Goal: Information Seeking & Learning: Compare options

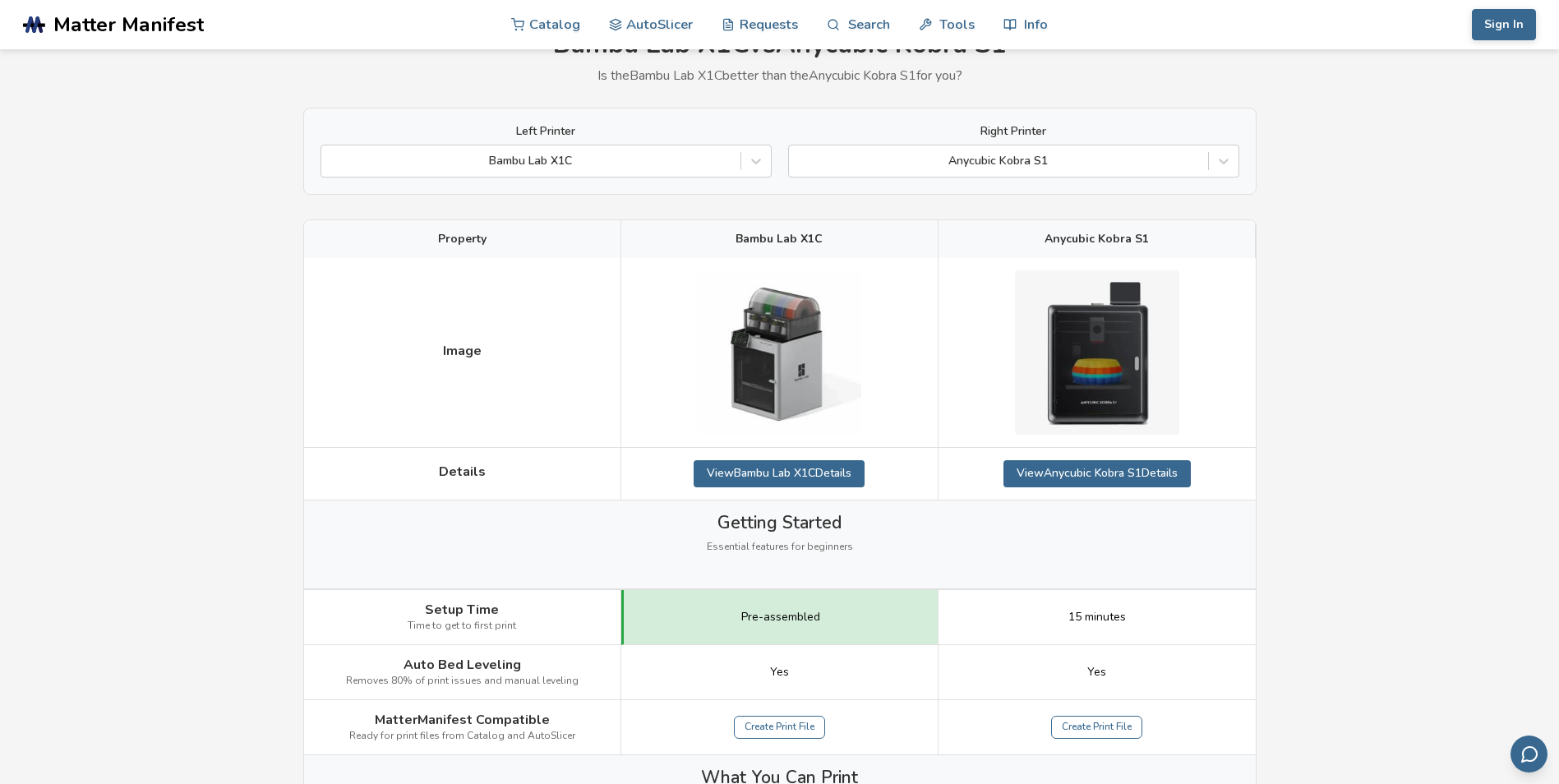
scroll to position [164, 0]
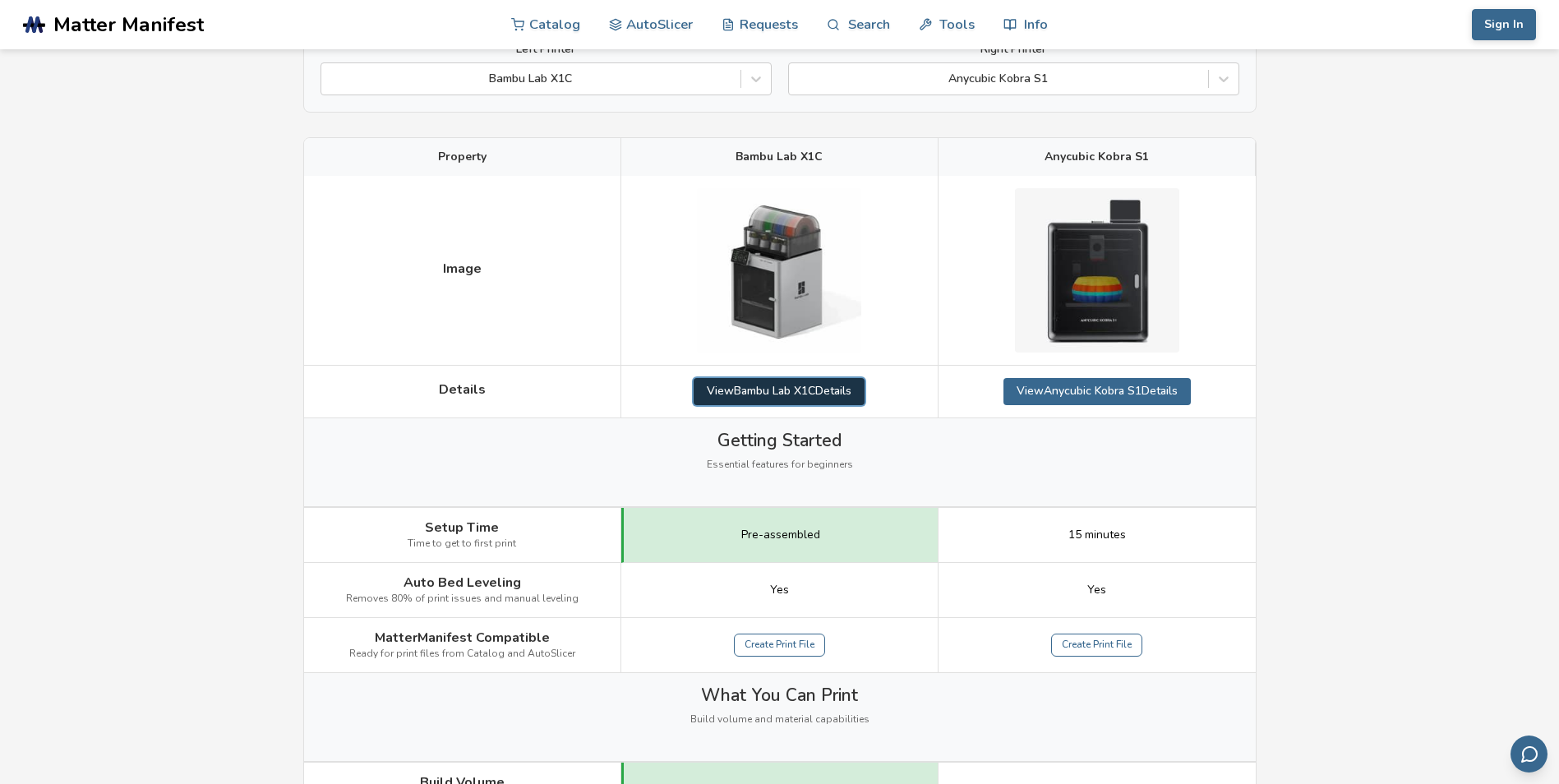
click at [794, 390] on link "View Bambu Lab X1C Details" at bounding box center [779, 391] width 171 height 26
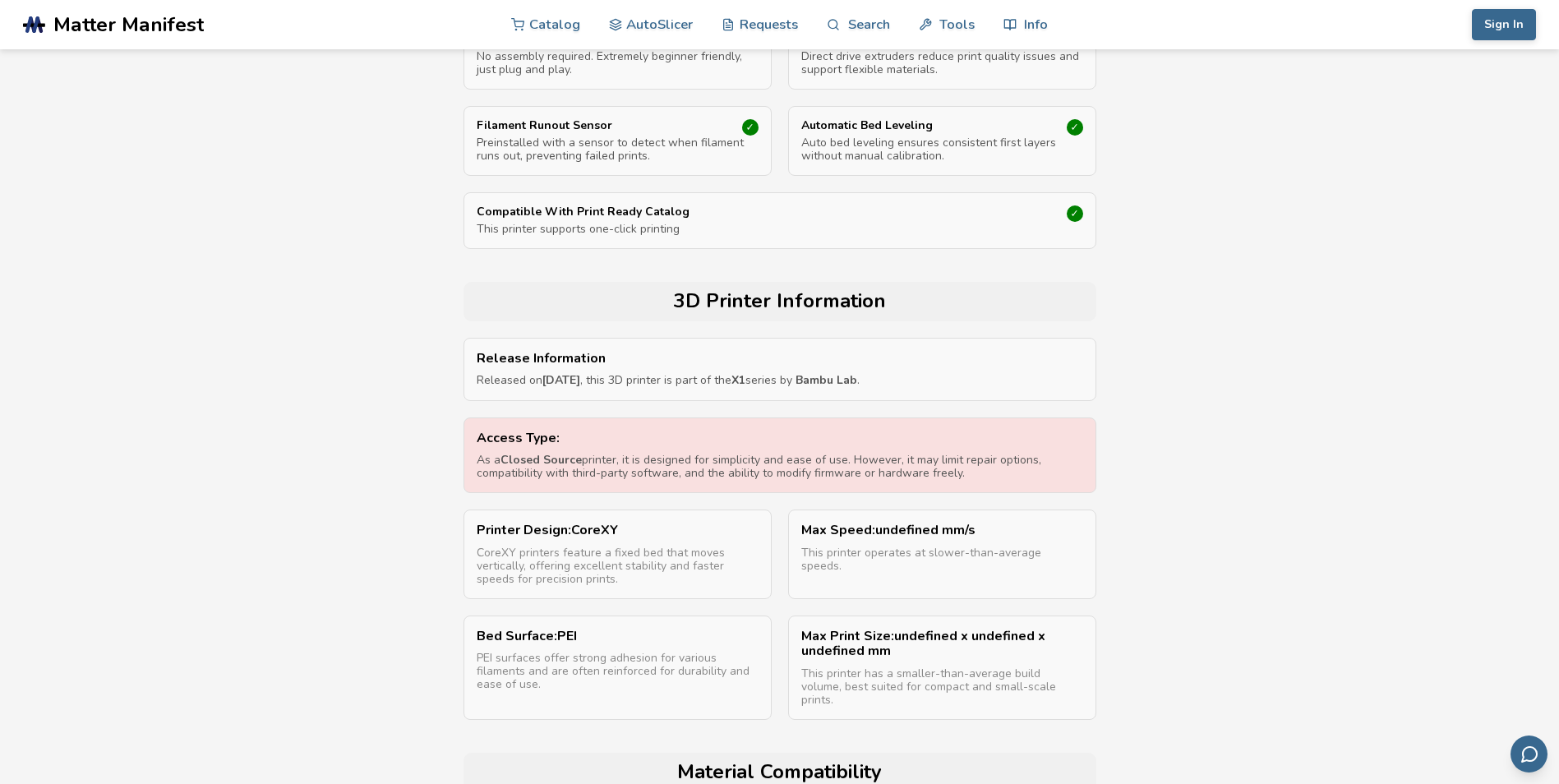
scroll to position [740, 0]
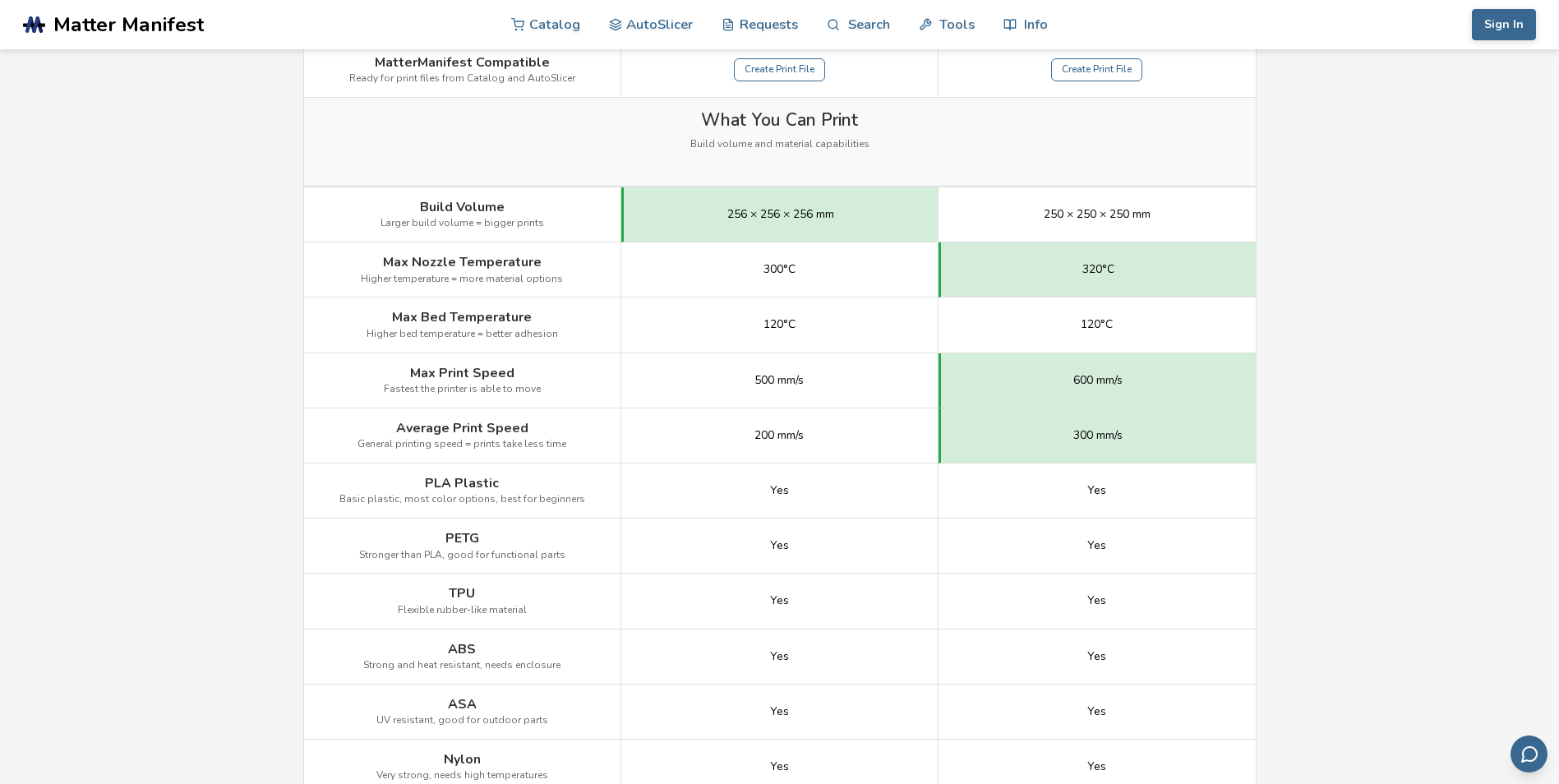
scroll to position [164, 0]
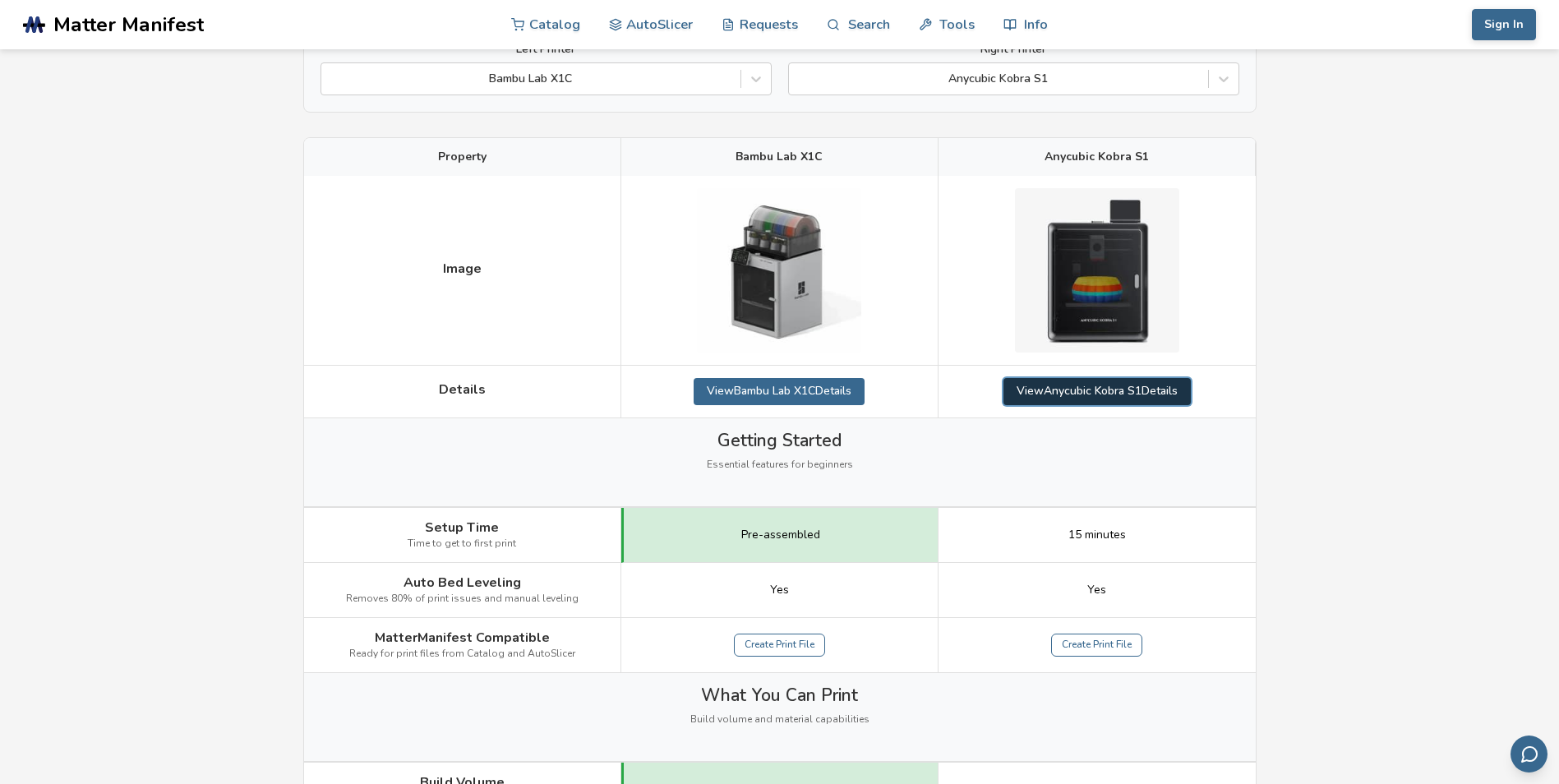
click at [1023, 390] on link "View Anycubic Kobra S1 Details" at bounding box center [1097, 391] width 187 height 26
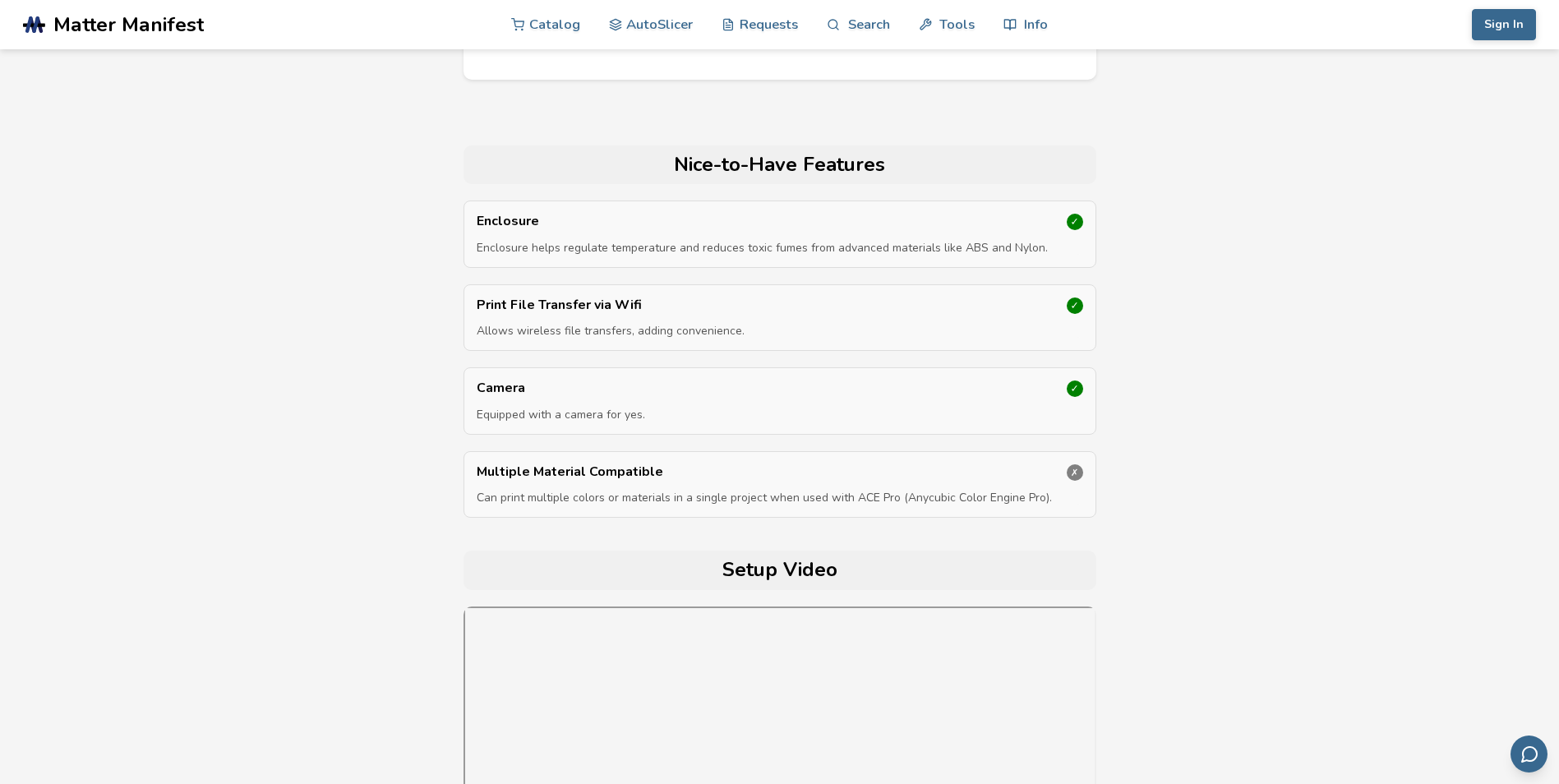
scroll to position [5343, 0]
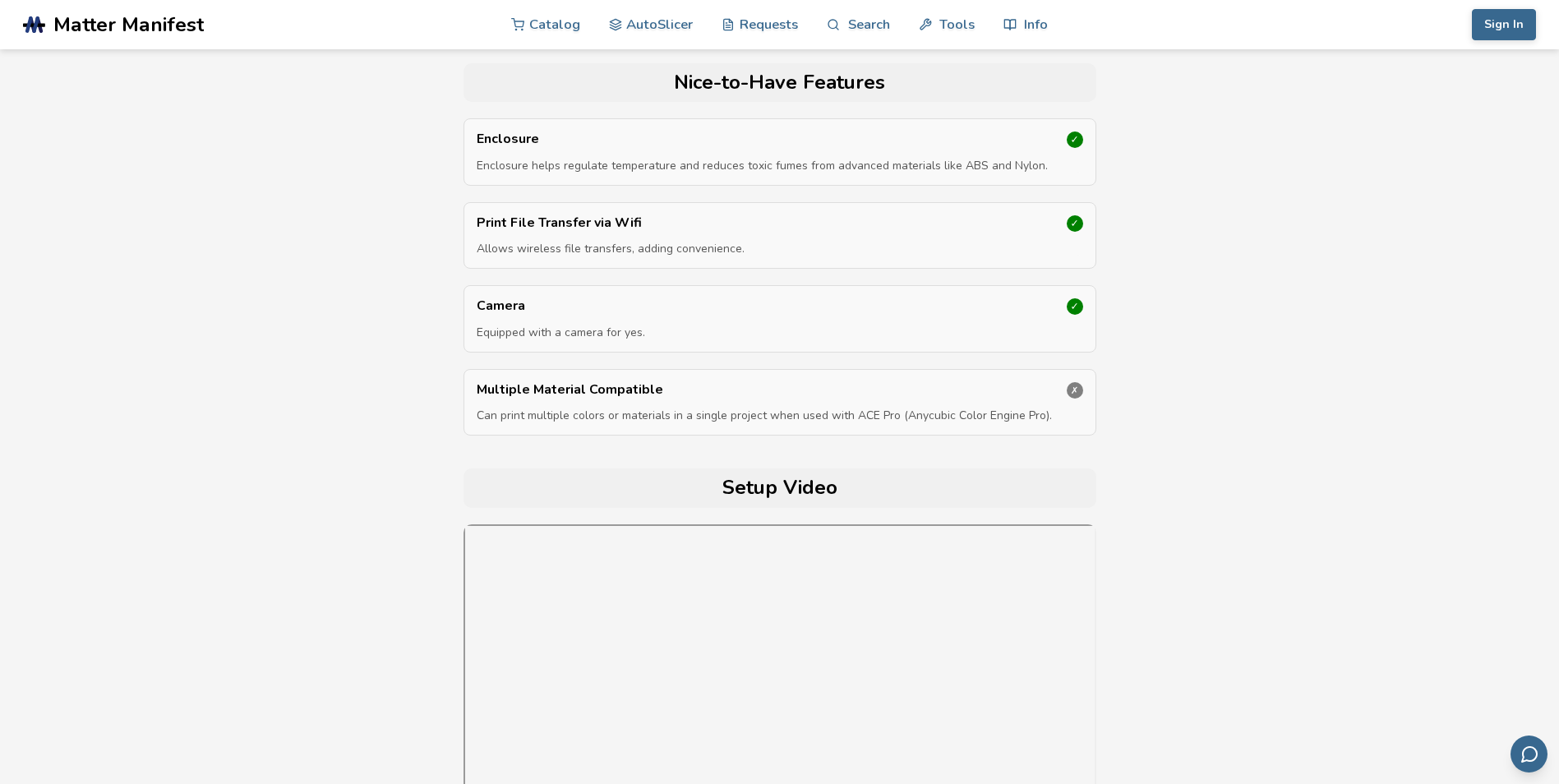
click at [1077, 315] on div "✓" at bounding box center [1075, 307] width 16 height 16
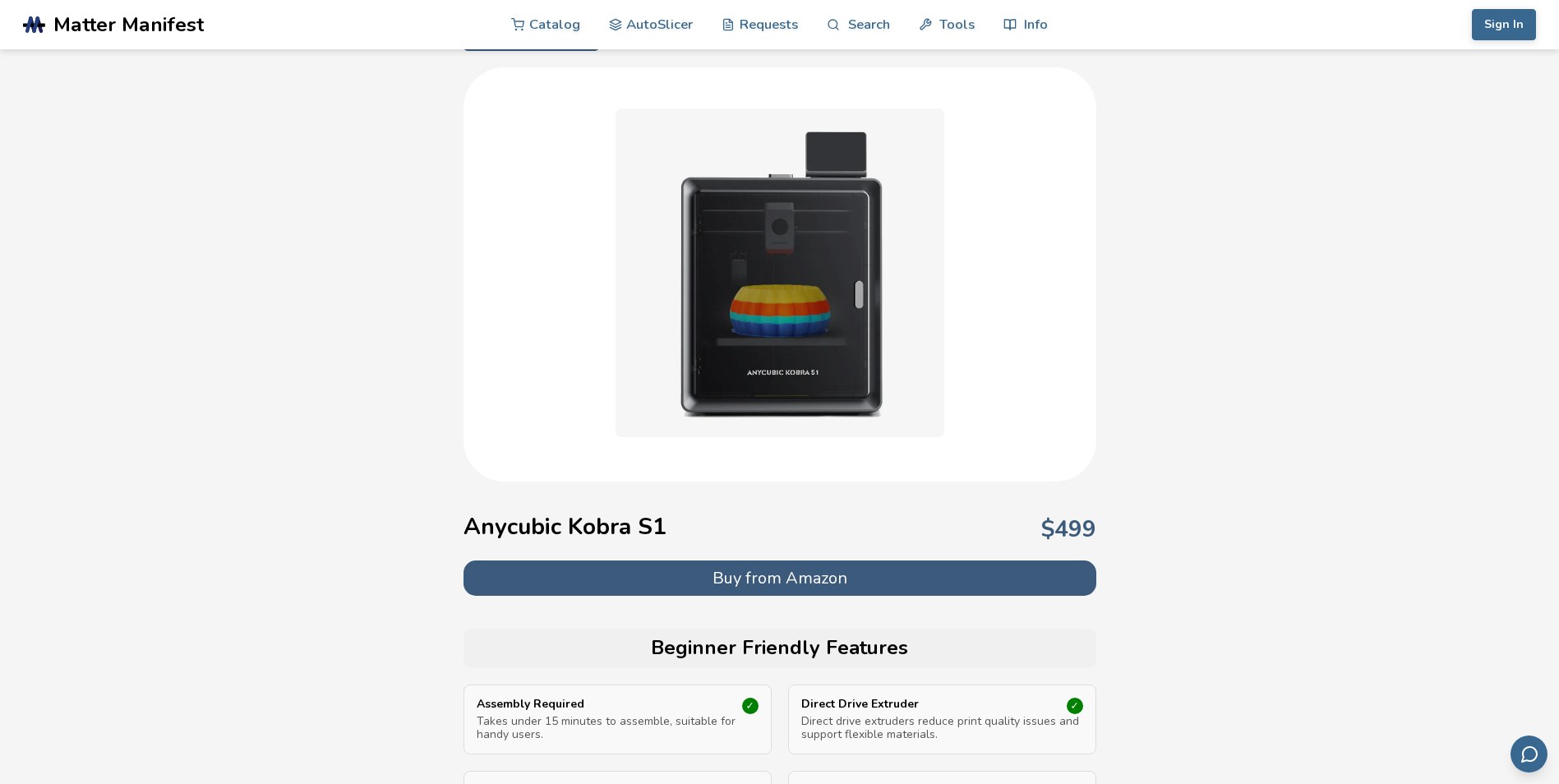
scroll to position [0, 0]
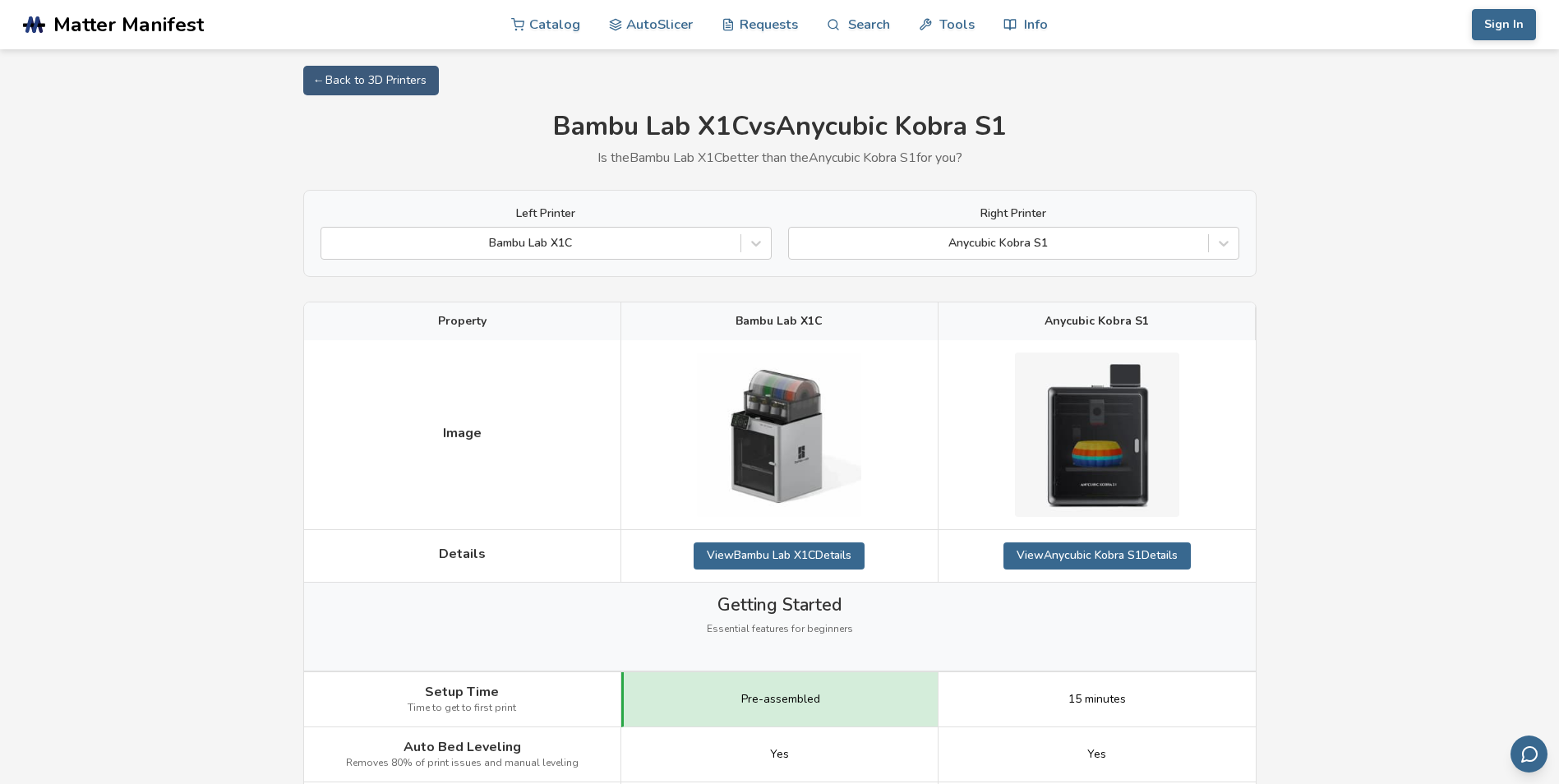
scroll to position [164, 0]
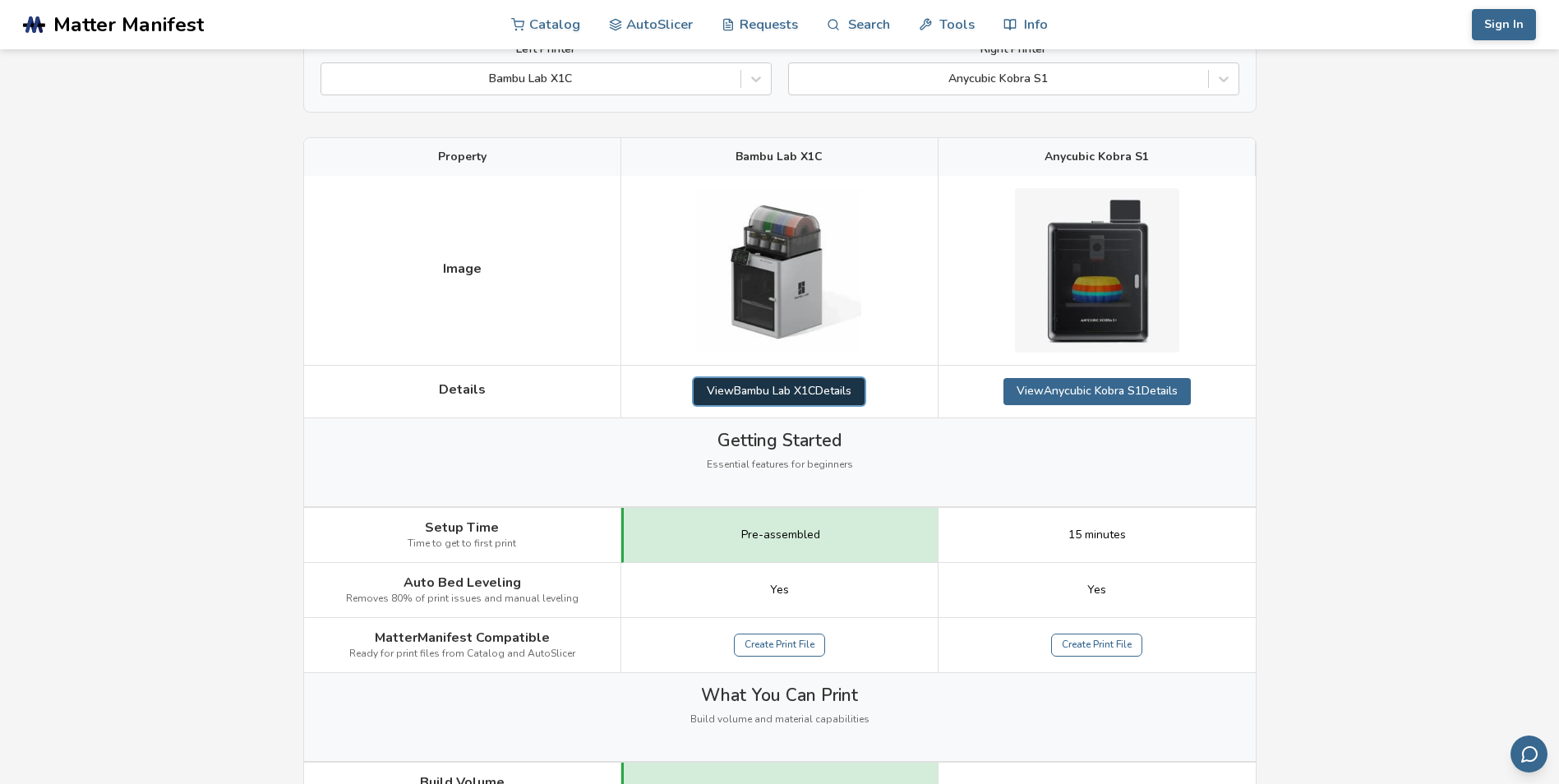
click at [814, 391] on link "View Bambu Lab X1C Details" at bounding box center [779, 391] width 171 height 26
